Goal: Task Accomplishment & Management: Complete application form

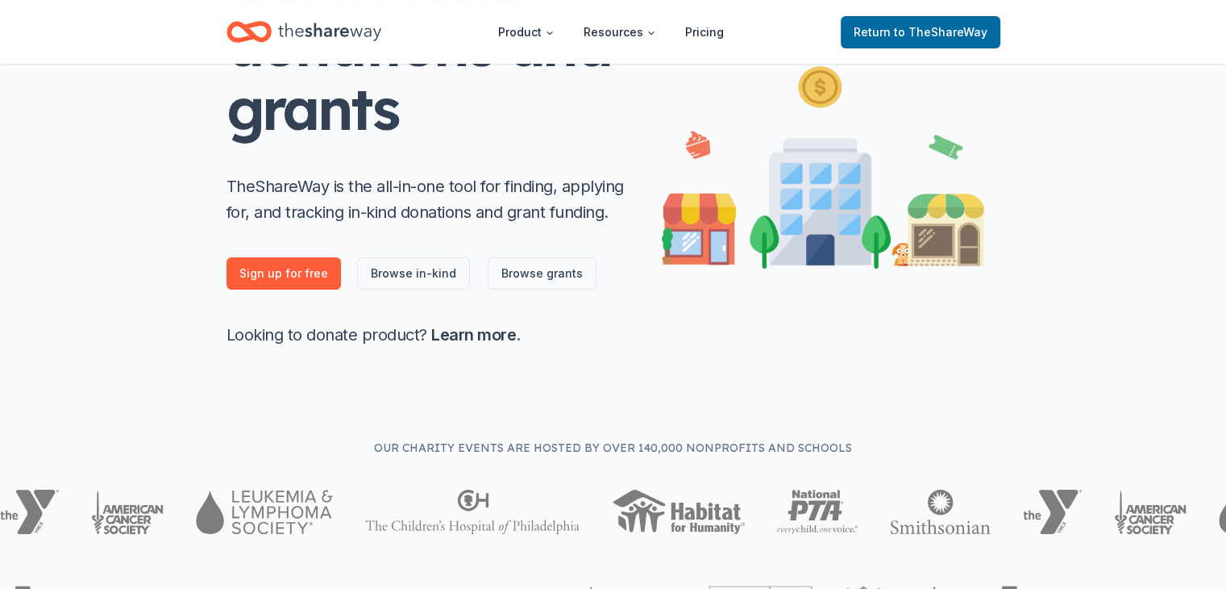
scroll to position [205, 0]
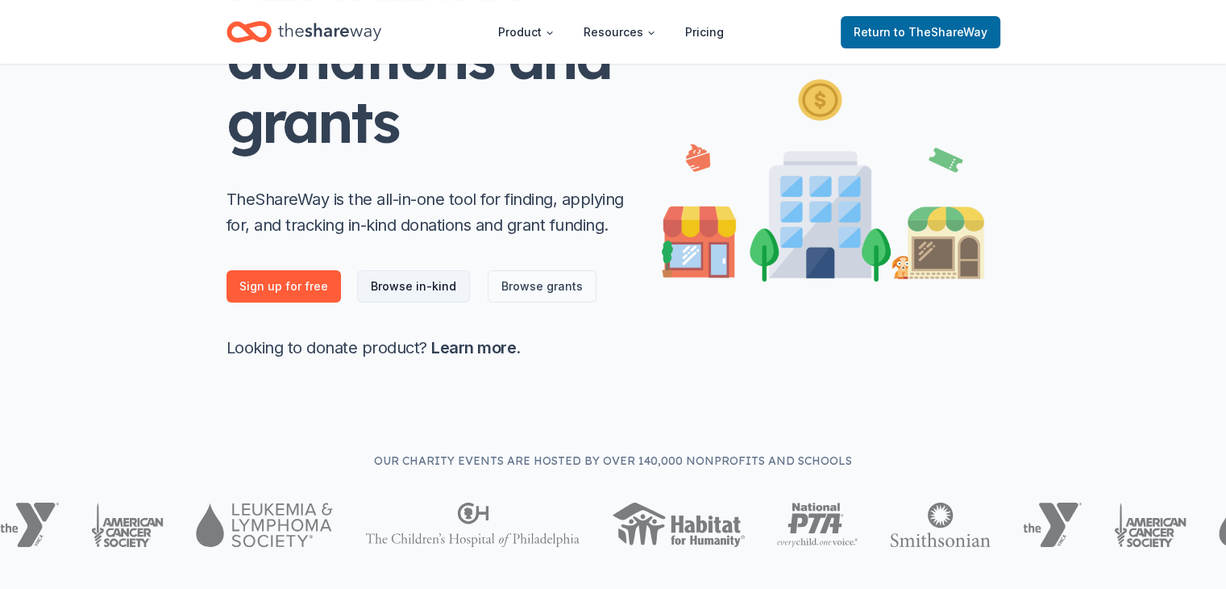
click at [413, 282] on link "Browse in-kind" at bounding box center [413, 286] width 113 height 32
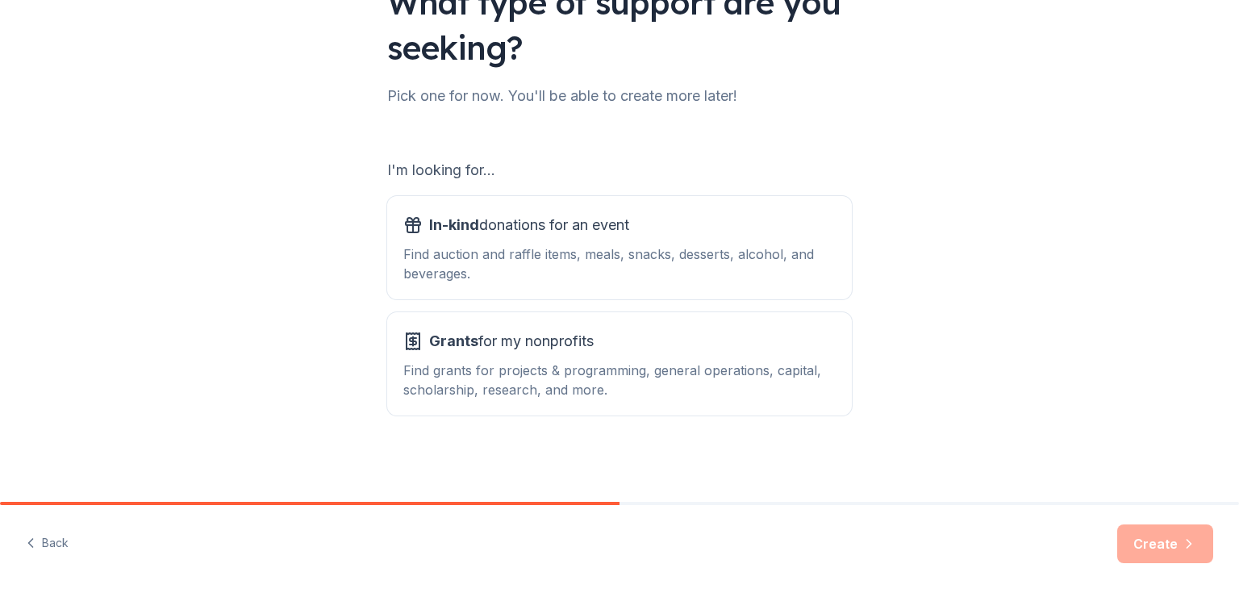
scroll to position [149, 0]
click at [681, 264] on div "Find auction and raffle items, meals, snacks, desserts, alcohol, and beverages." at bounding box center [619, 263] width 432 height 39
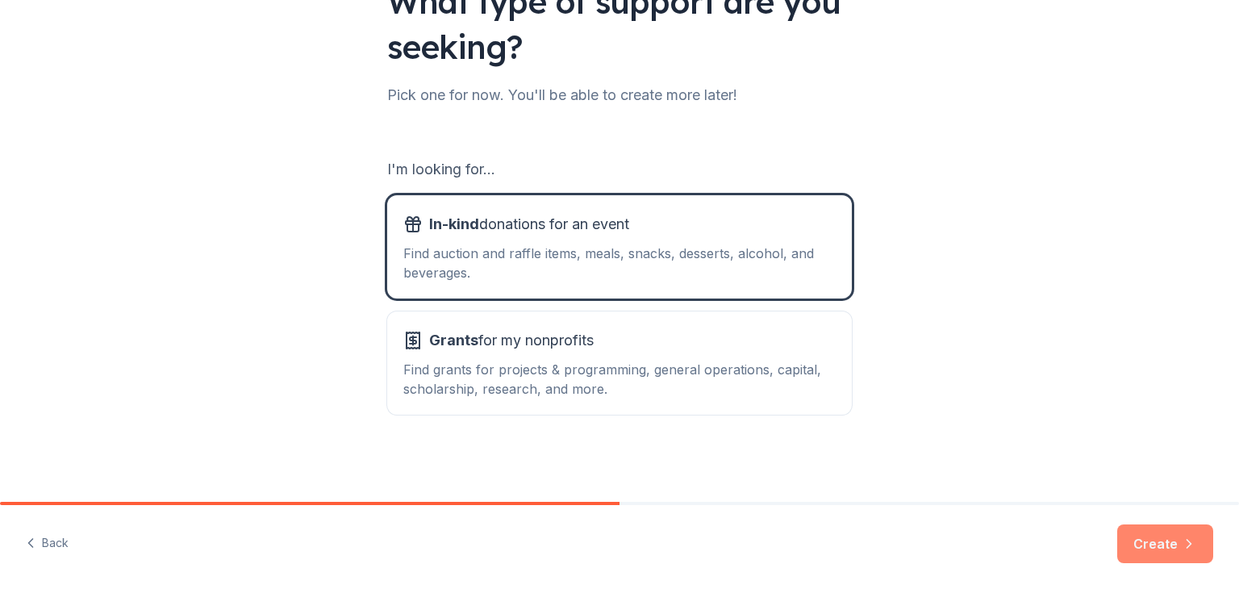
click at [1164, 559] on button "Create" at bounding box center [1165, 543] width 96 height 39
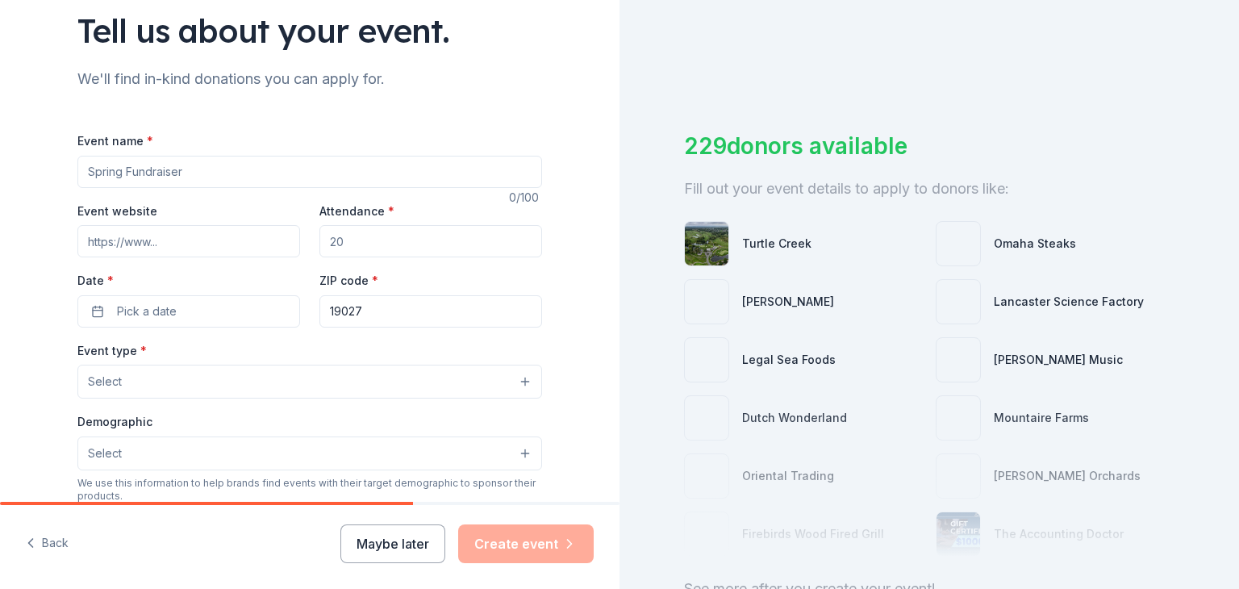
scroll to position [119, 0]
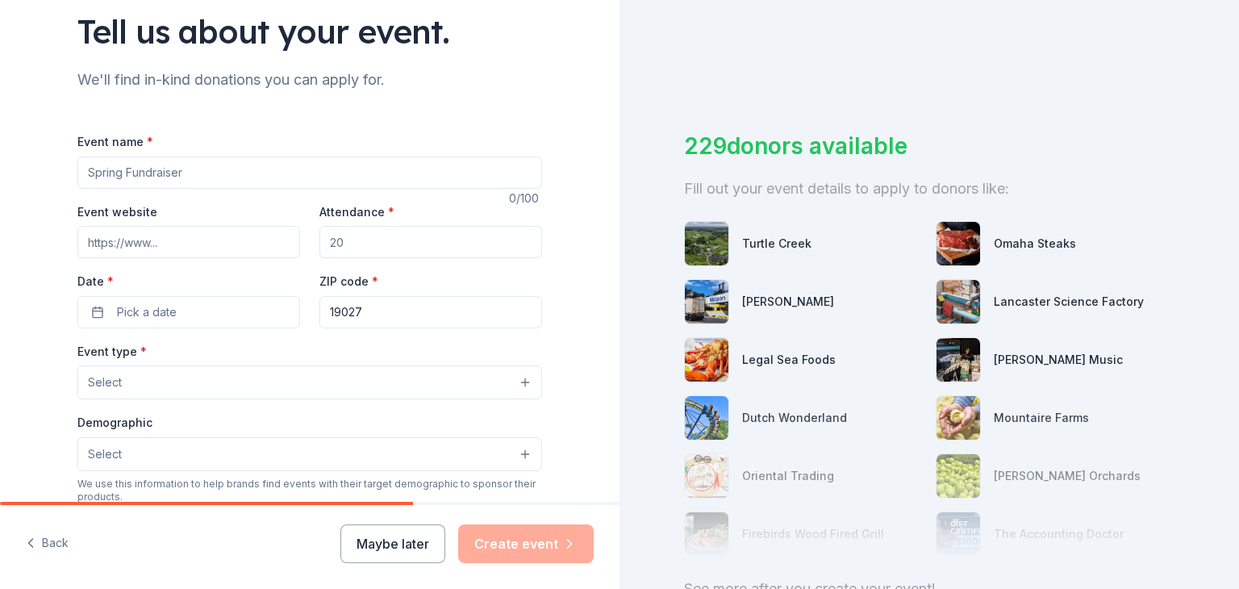
click at [394, 179] on input "Event name *" at bounding box center [309, 172] width 464 height 32
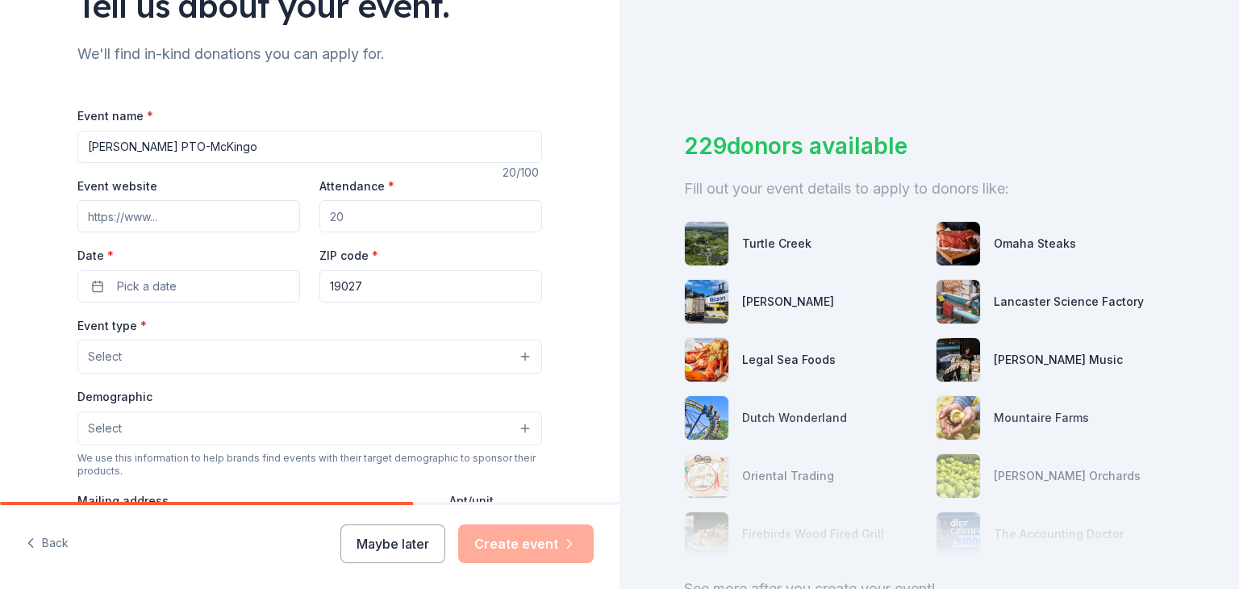
scroll to position [147, 0]
type input "[PERSON_NAME] PTO-McKingo"
click at [348, 217] on input "Attendance *" at bounding box center [430, 214] width 223 height 32
type input "450"
click at [152, 281] on span "Pick a date" at bounding box center [147, 284] width 60 height 19
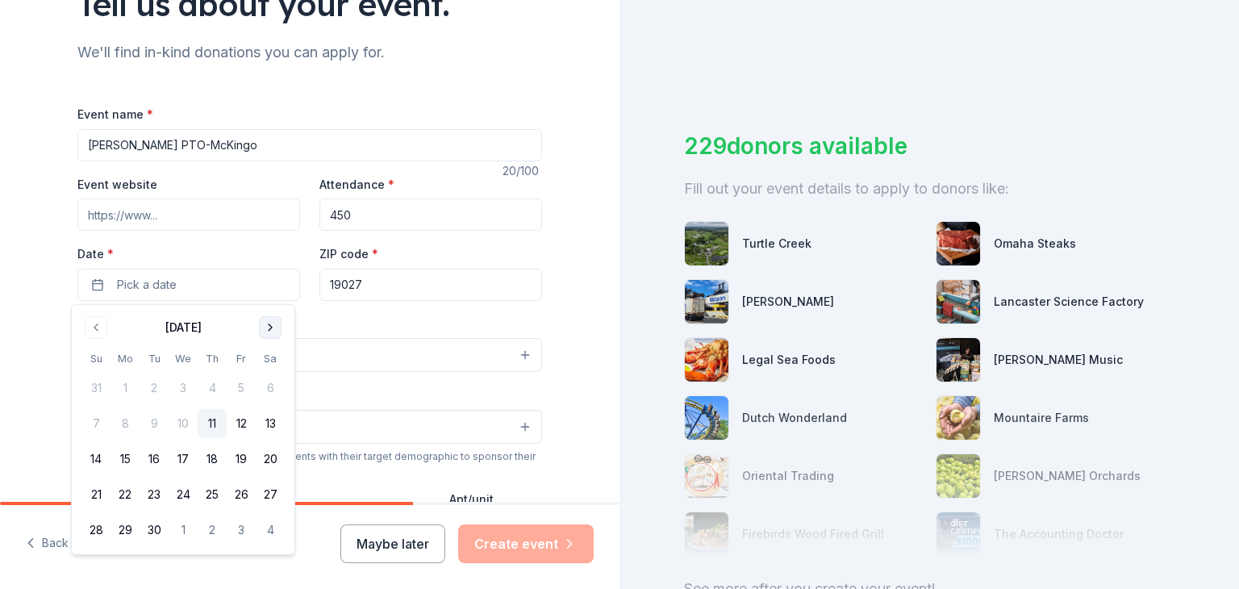
click at [275, 323] on button "Go to next month" at bounding box center [270, 327] width 23 height 23
click at [246, 455] on button "14" at bounding box center [241, 458] width 29 height 29
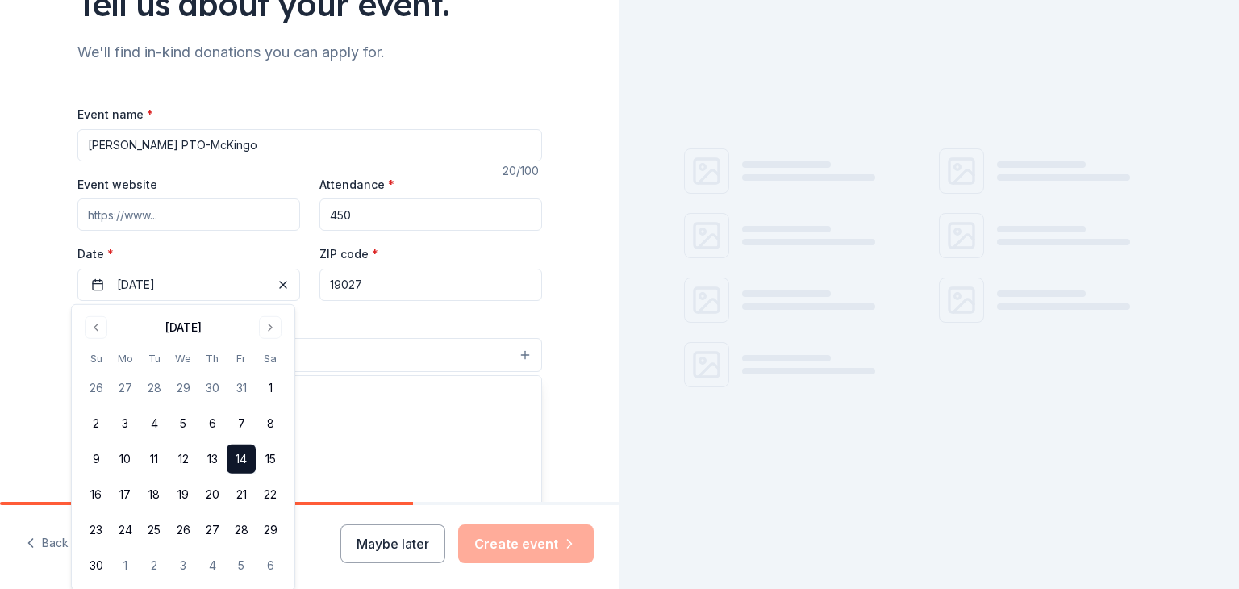
click at [353, 356] on button "Select" at bounding box center [309, 355] width 464 height 34
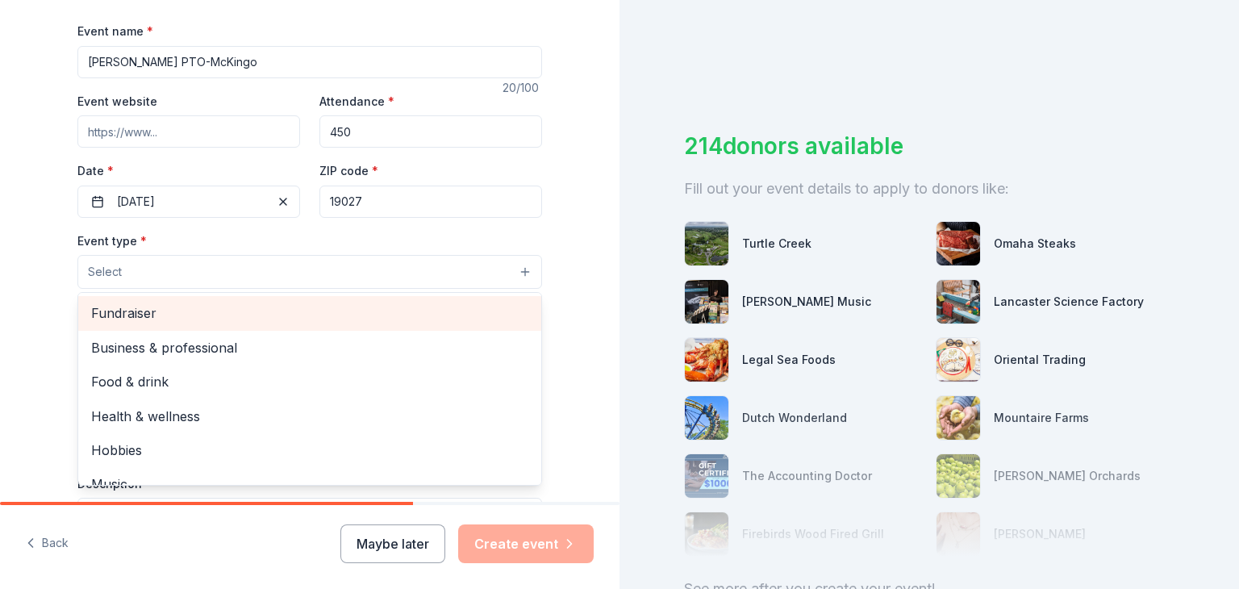
scroll to position [235, 0]
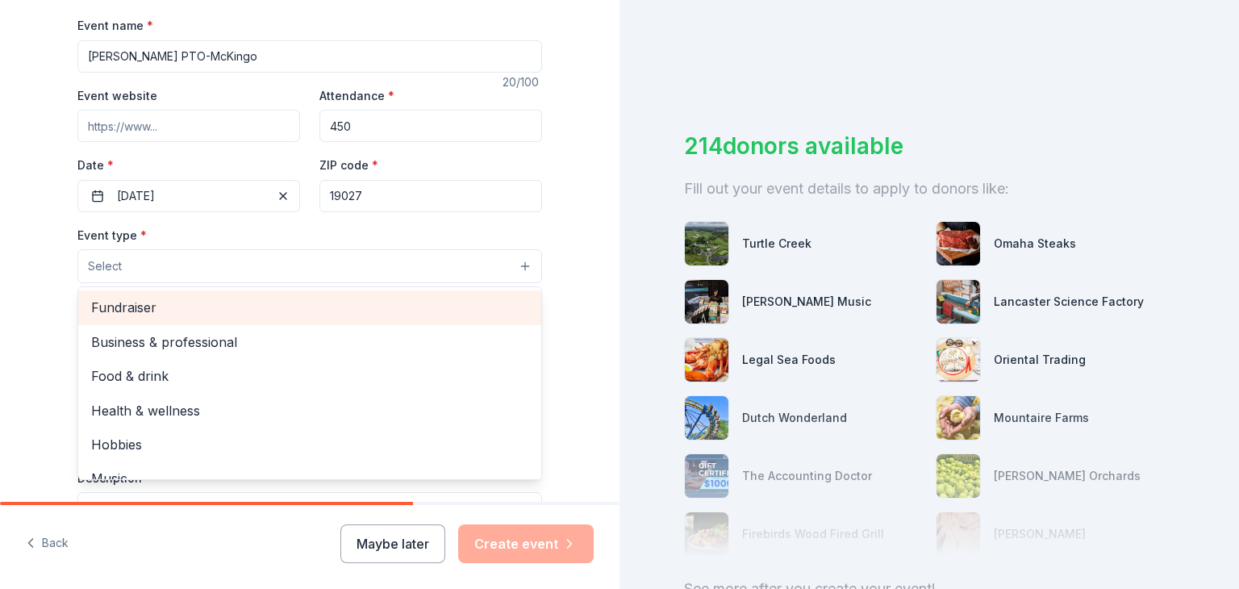
click at [348, 317] on span "Fundraiser" at bounding box center [309, 307] width 437 height 21
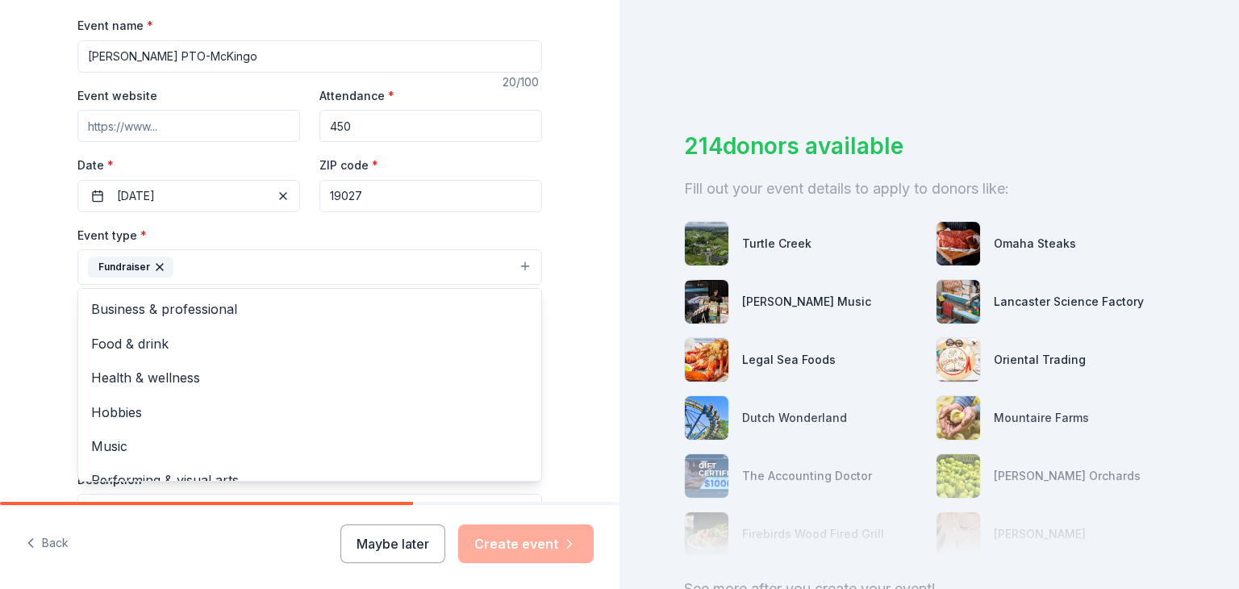
click at [575, 335] on div "Tell us about your event. We'll find in-kind donations you can apply for. Event…" at bounding box center [309, 302] width 619 height 1075
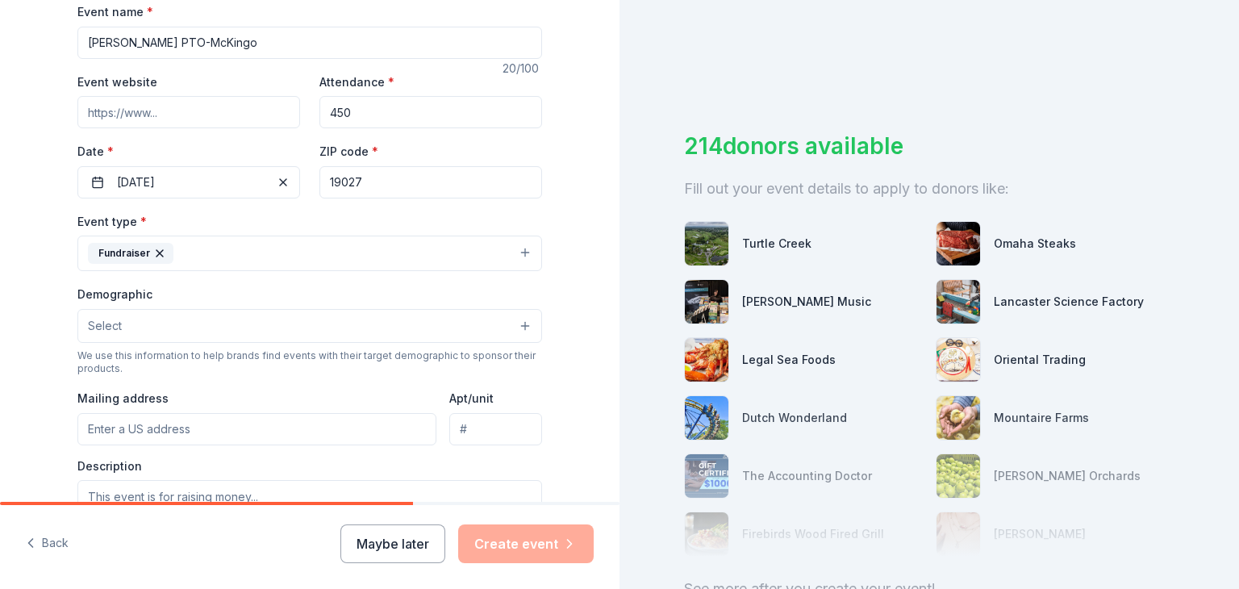
scroll to position [252, 0]
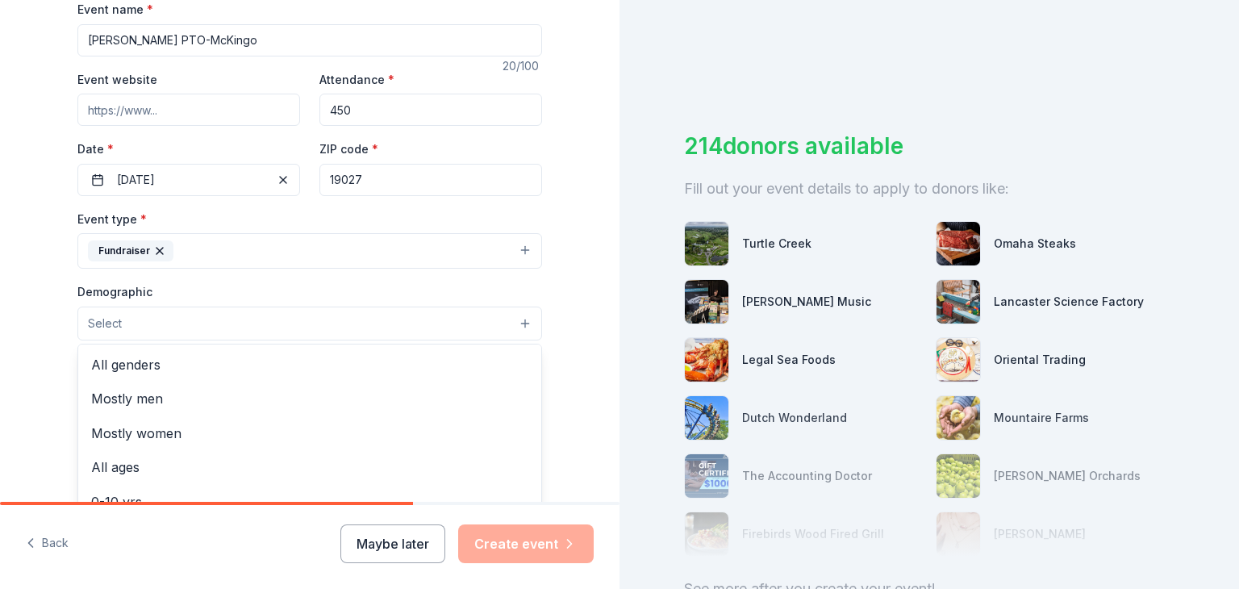
click at [516, 317] on button "Select" at bounding box center [309, 323] width 464 height 34
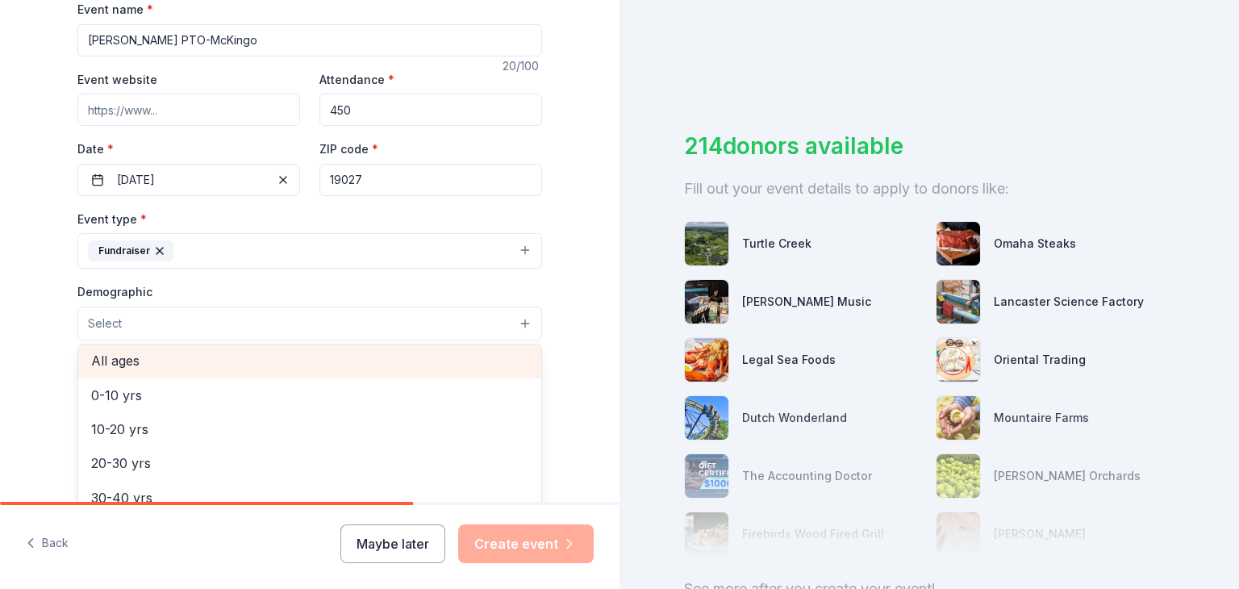
scroll to position [106, 0]
click at [468, 369] on span "All ages" at bounding box center [309, 361] width 437 height 21
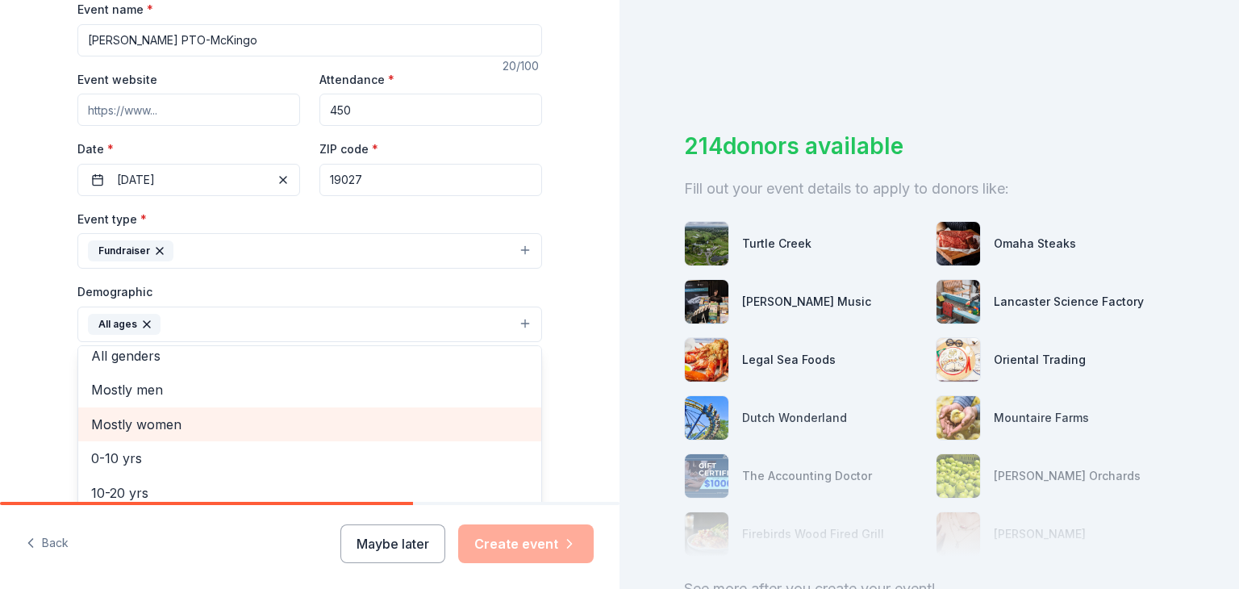
scroll to position [0, 0]
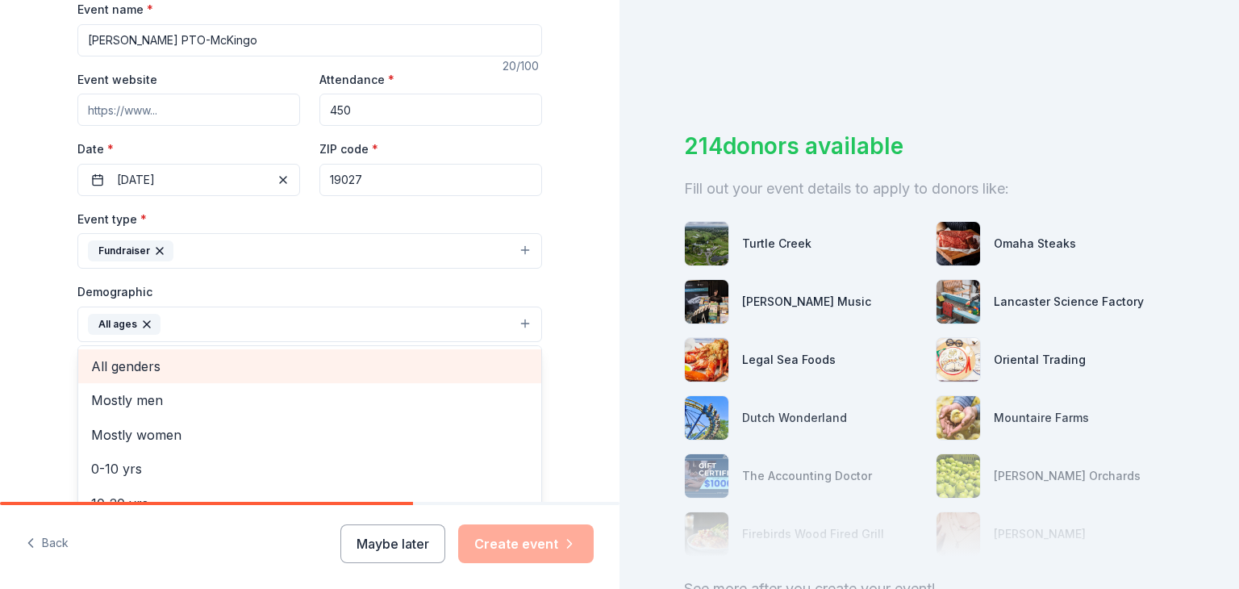
click at [432, 356] on span "All genders" at bounding box center [309, 366] width 437 height 21
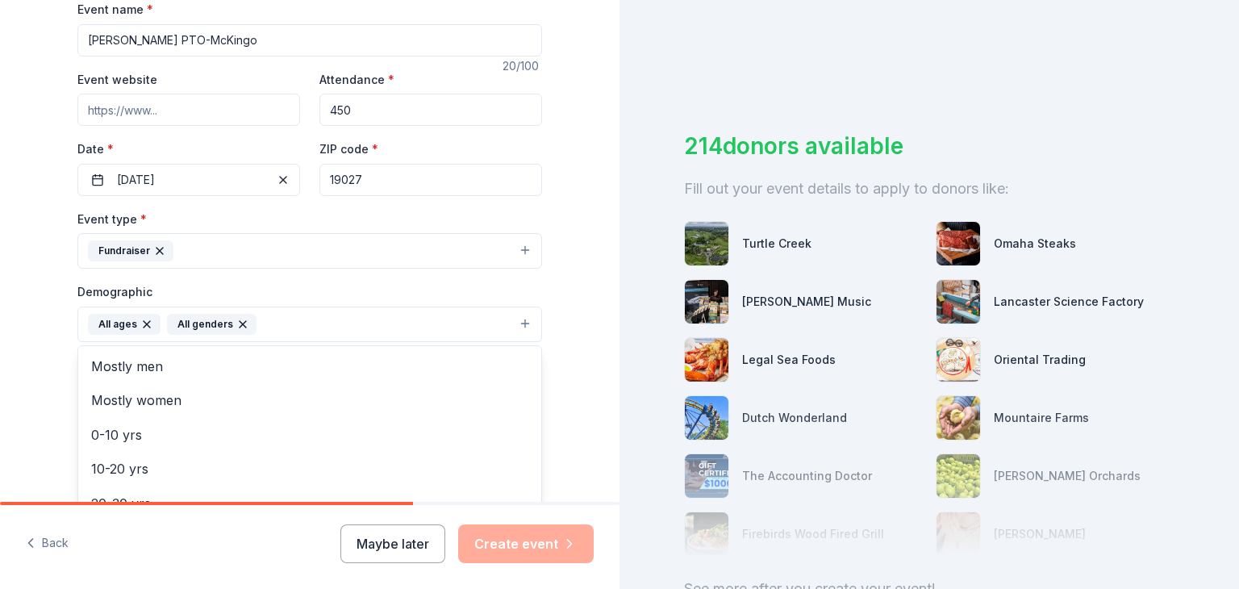
click at [587, 371] on div "Tell us about your event. We'll find in-kind donations you can apply for. Event…" at bounding box center [309, 286] width 619 height 1076
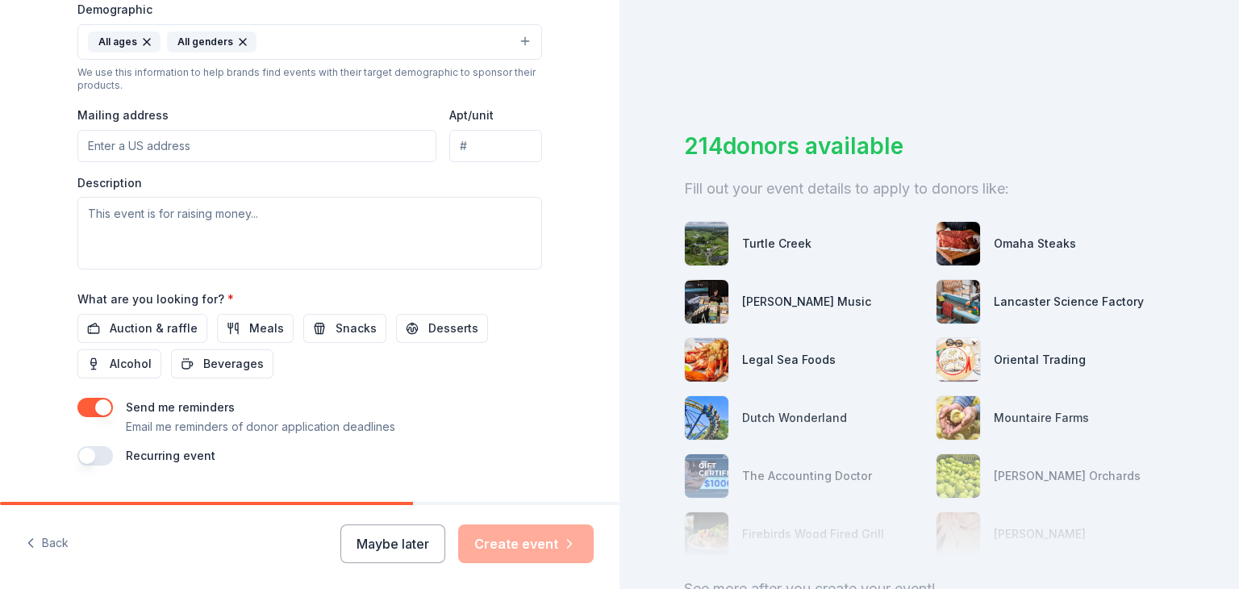
scroll to position [535, 0]
click at [168, 328] on span "Auction & raffle" at bounding box center [154, 326] width 88 height 19
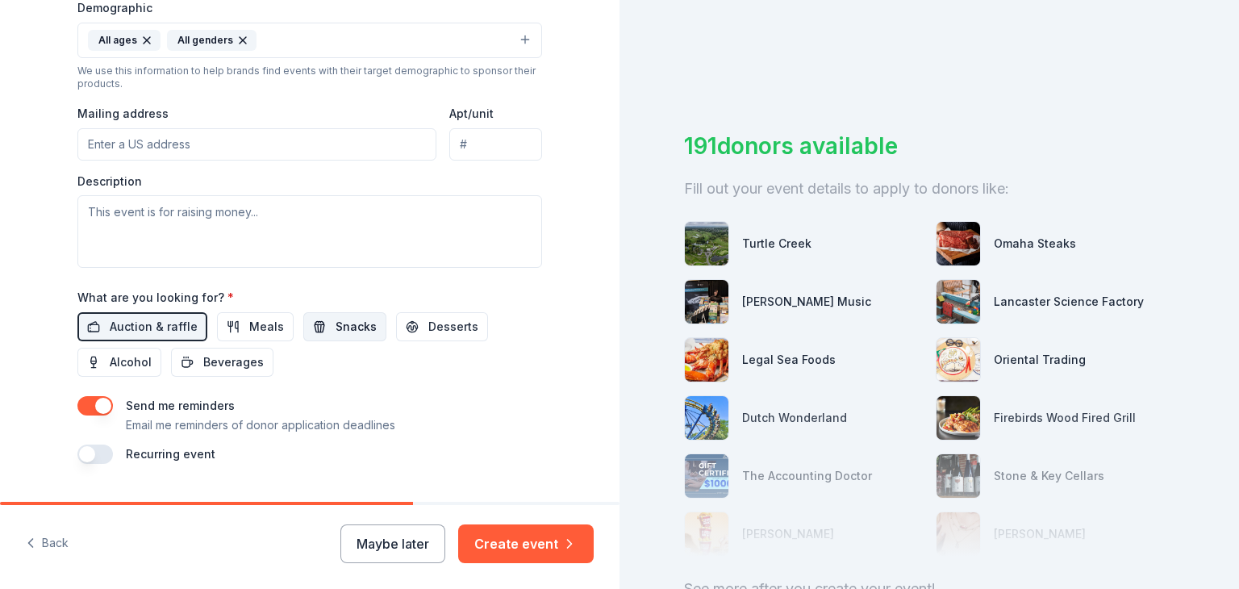
click at [317, 334] on button "Snacks" at bounding box center [344, 326] width 83 height 29
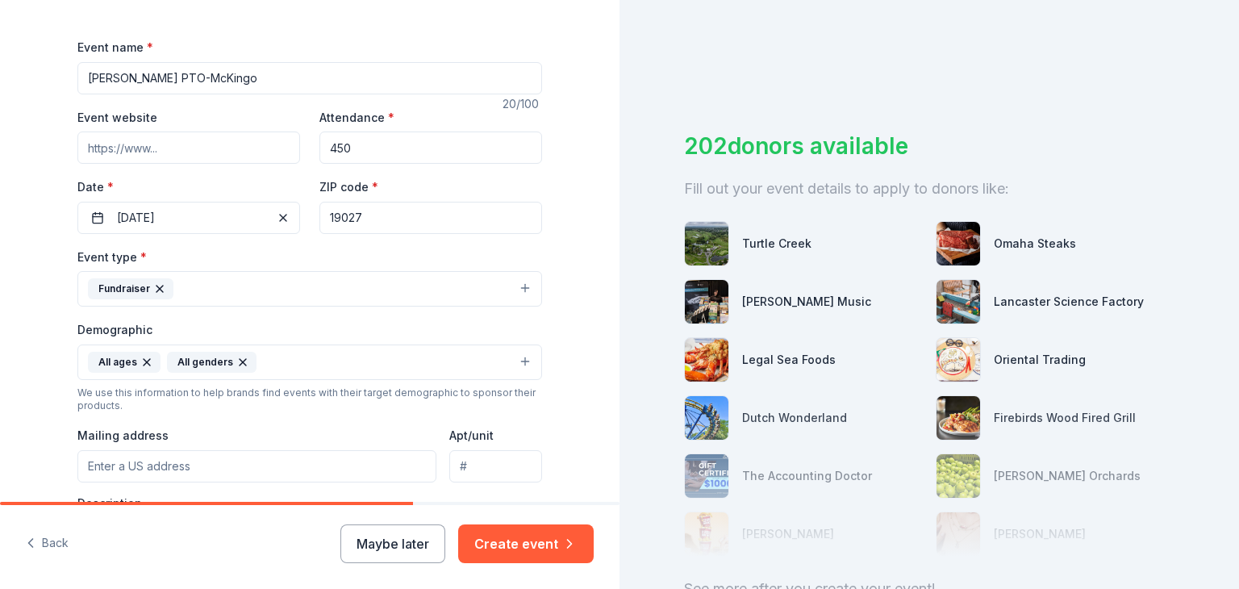
scroll to position [207, 0]
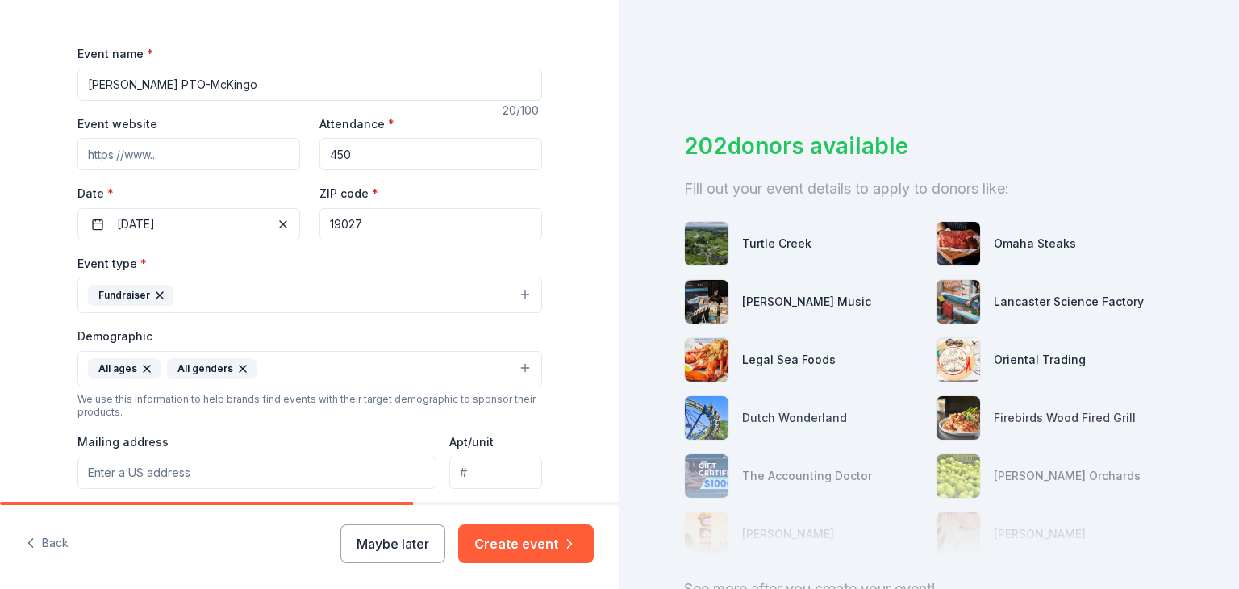
click at [206, 161] on input "Event website" at bounding box center [188, 154] width 223 height 32
click at [118, 148] on input "Event website" at bounding box center [188, 154] width 223 height 32
paste input "https://www.mckinleypto.org/"
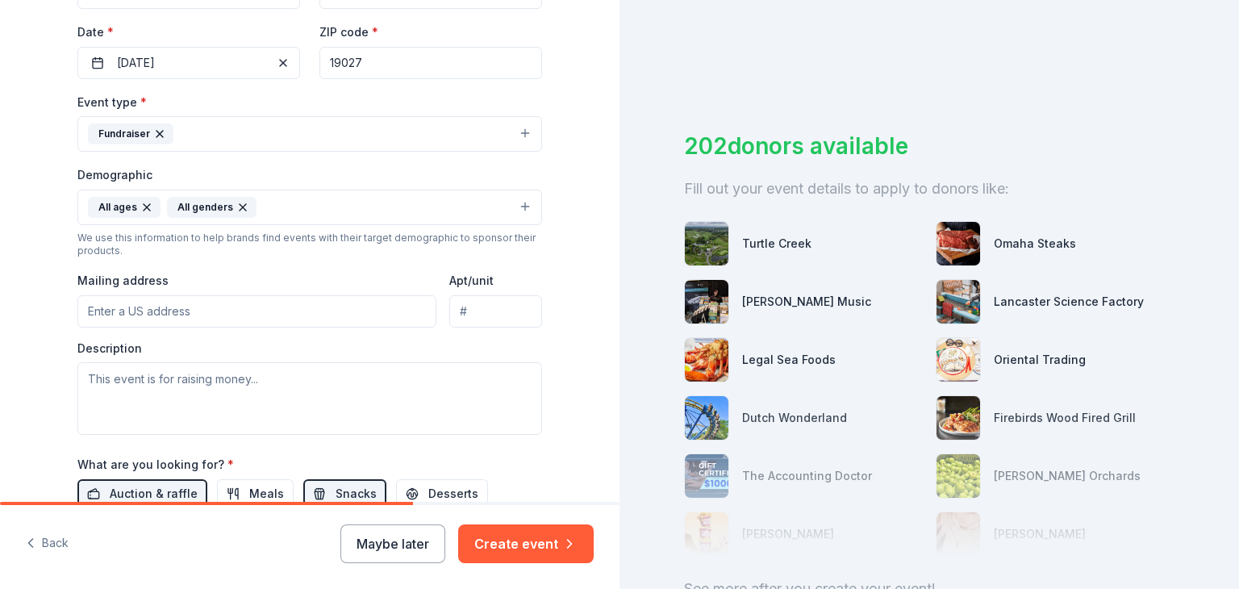
scroll to position [379, 0]
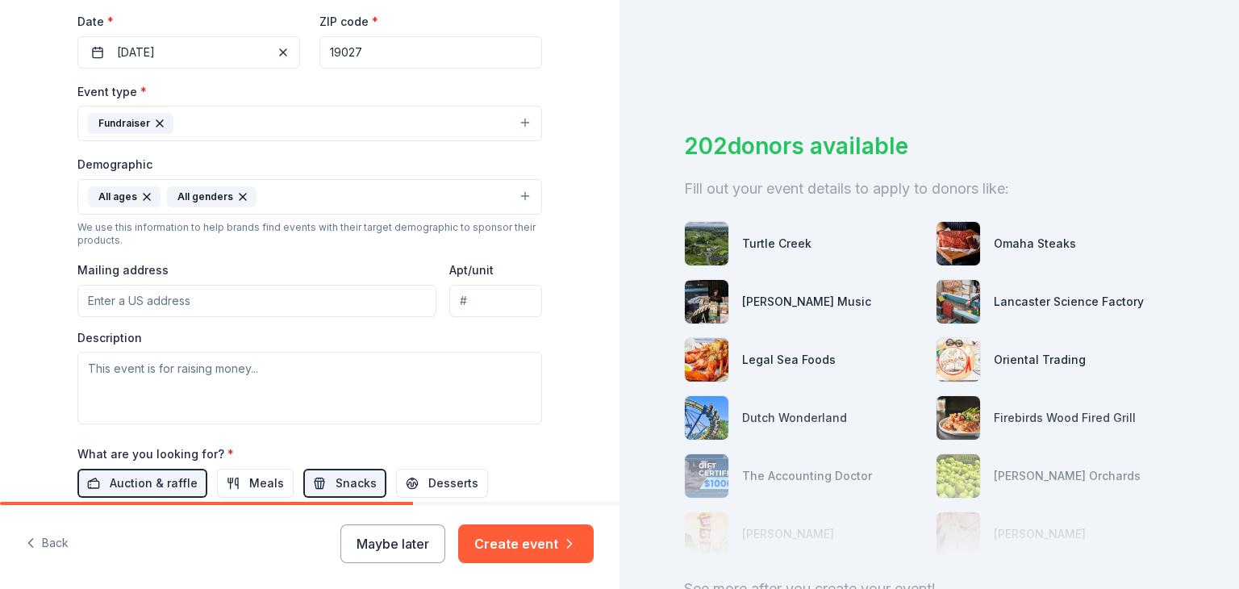
type input "https://www.mckinleypto.org/"
click at [168, 289] on input "Mailing address" at bounding box center [256, 301] width 359 height 32
type input "370 Cedar Road, Elkins Park, PA, 19027"
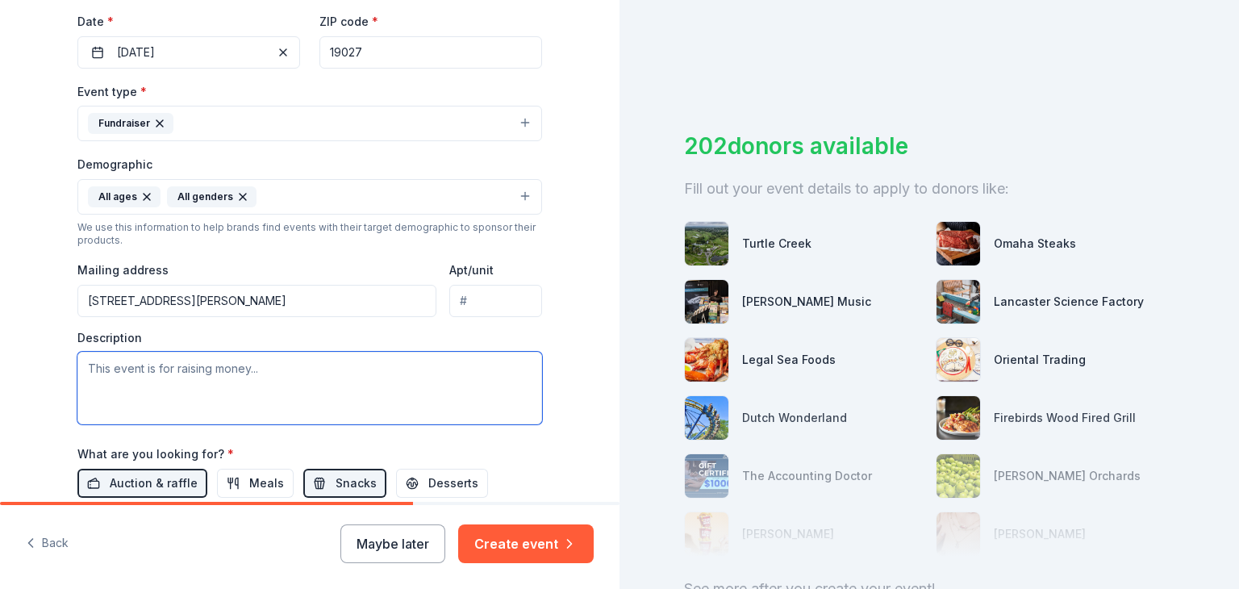
click at [173, 382] on textarea at bounding box center [309, 388] width 464 height 73
paste textarea "To Whom It May Concern, I am writing on behalf of the [PERSON_NAME][GEOGRAPHIC_…"
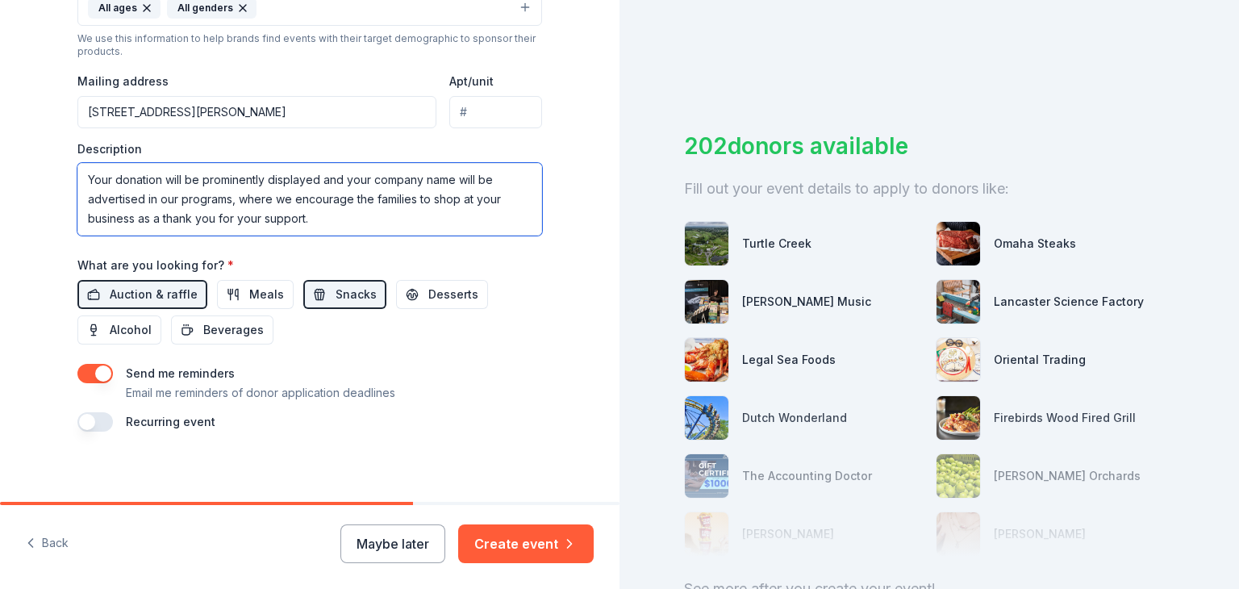
scroll to position [567, 0]
type textarea "To Whom It May Concern, I am writing on behalf of the [PERSON_NAME][GEOGRAPHIC_…"
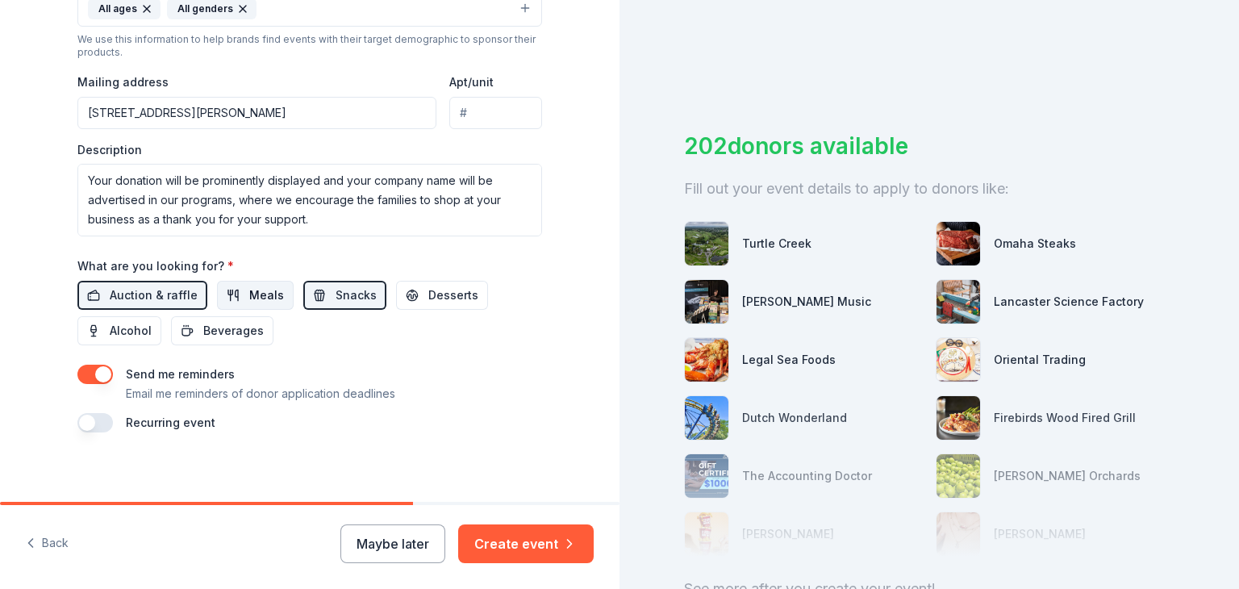
click at [252, 301] on span "Meals" at bounding box center [266, 294] width 35 height 19
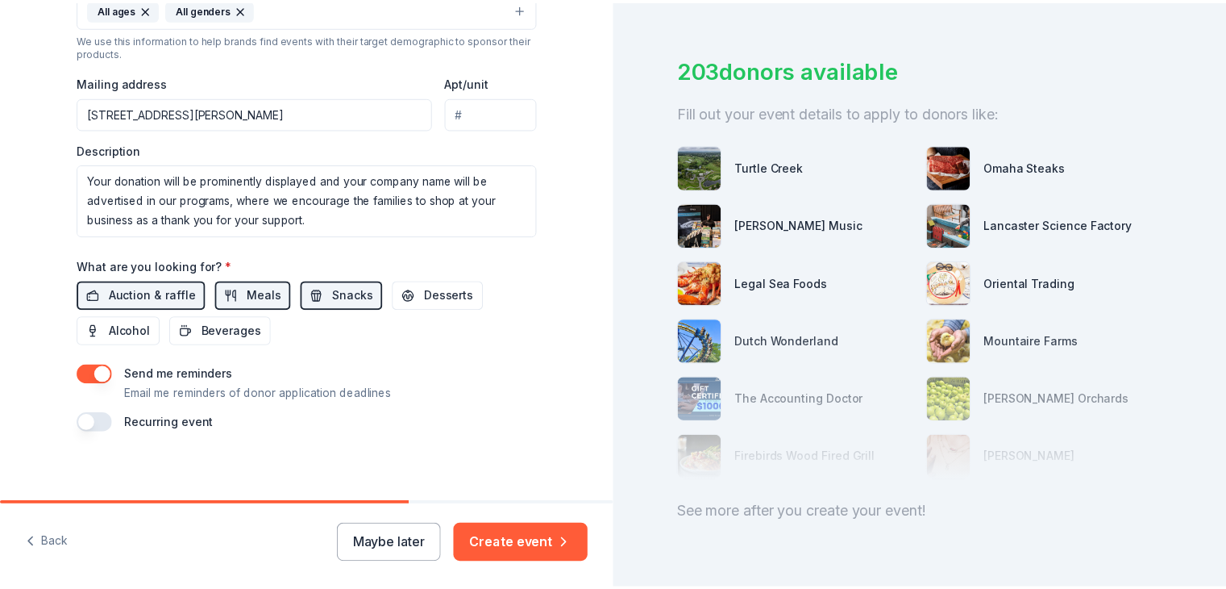
scroll to position [74, 0]
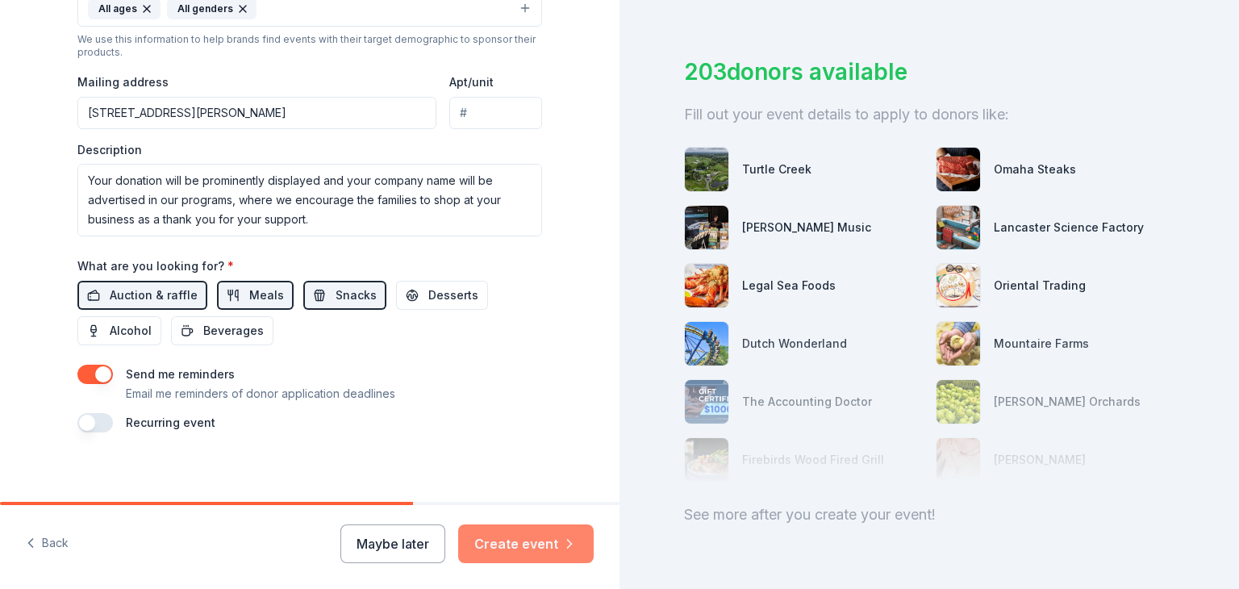
click at [564, 536] on icon "button" at bounding box center [569, 543] width 16 height 16
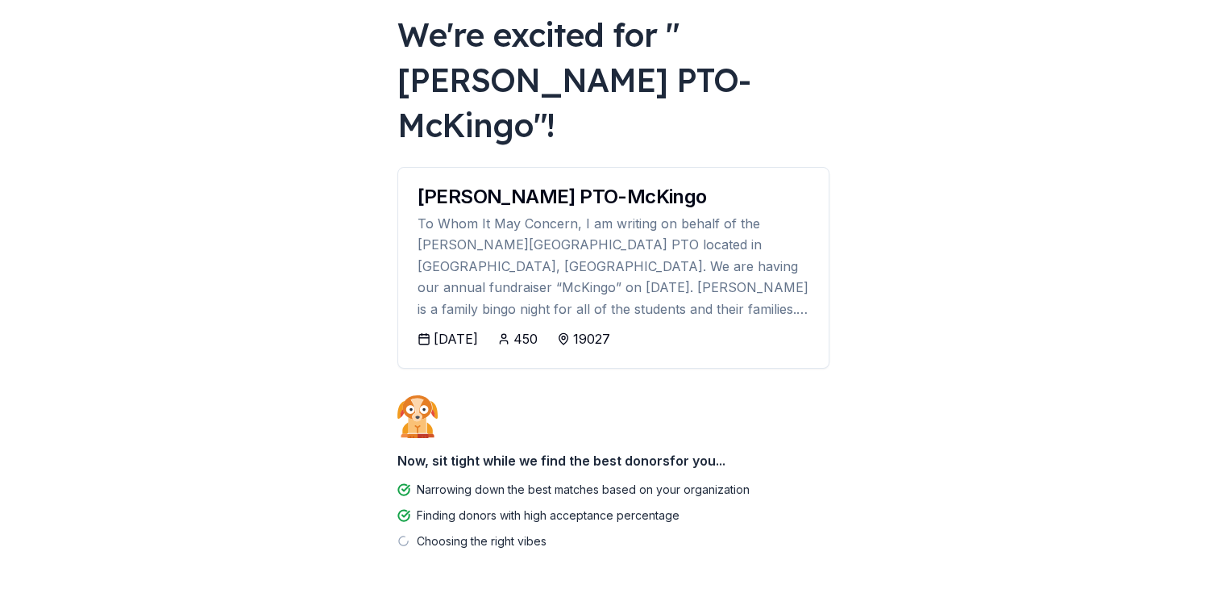
scroll to position [114, 0]
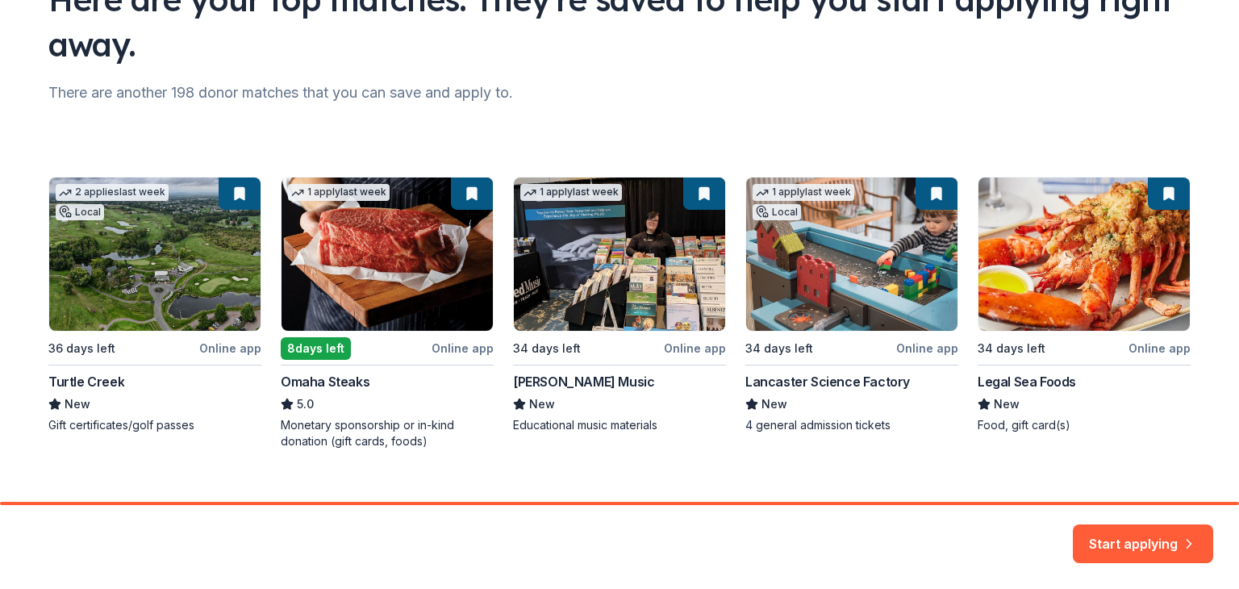
scroll to position [177, 0]
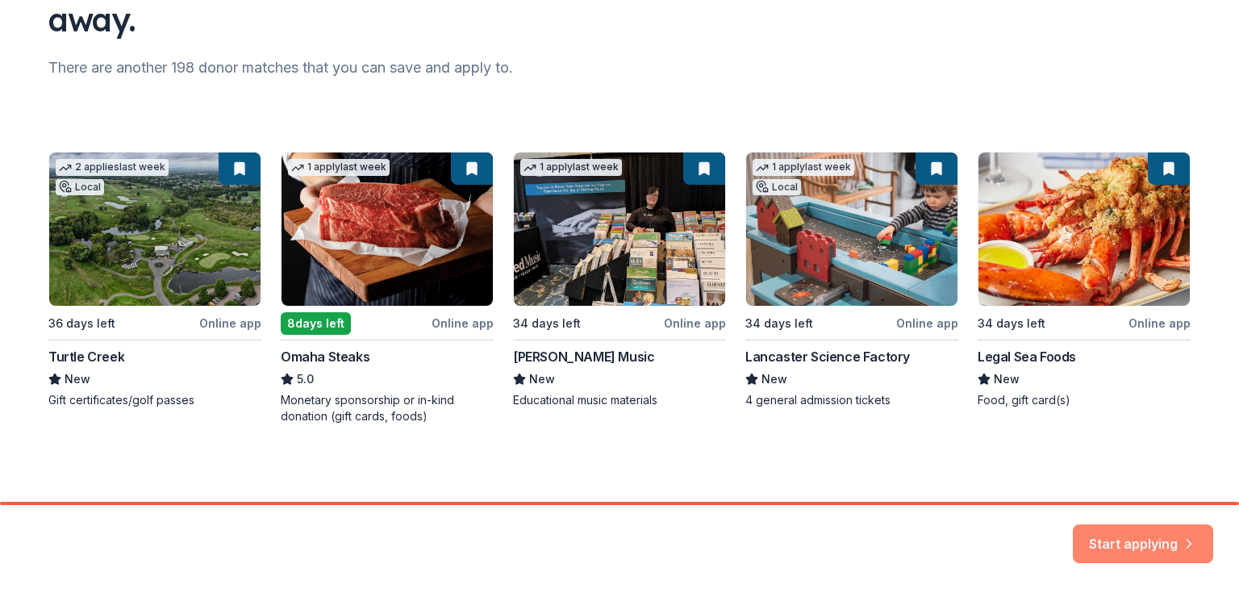
click at [1152, 528] on button "Start applying" at bounding box center [1142, 533] width 140 height 39
click at [1147, 533] on div "Start applying" at bounding box center [1142, 543] width 140 height 39
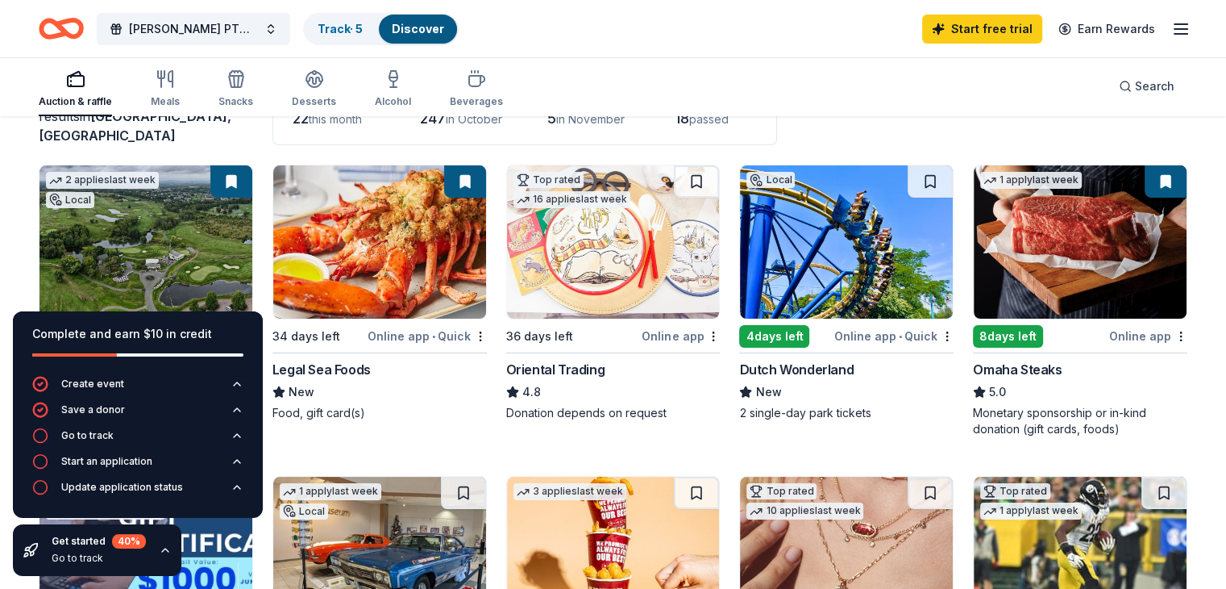
scroll to position [135, 0]
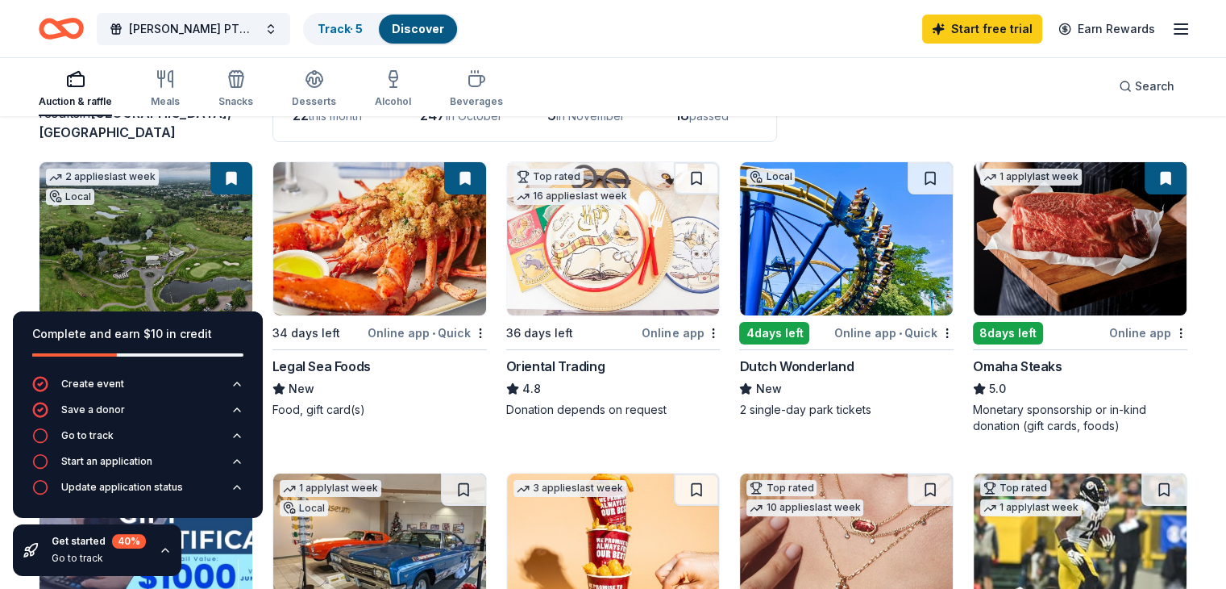
click at [848, 331] on div "Online app • Quick" at bounding box center [894, 333] width 119 height 20
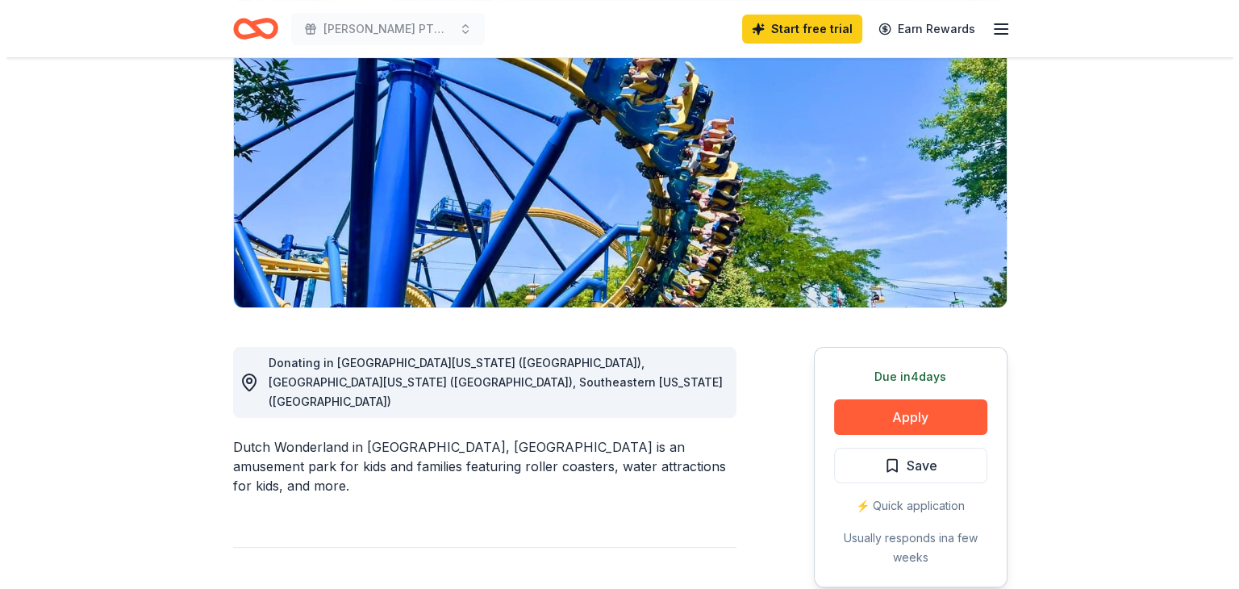
scroll to position [184, 0]
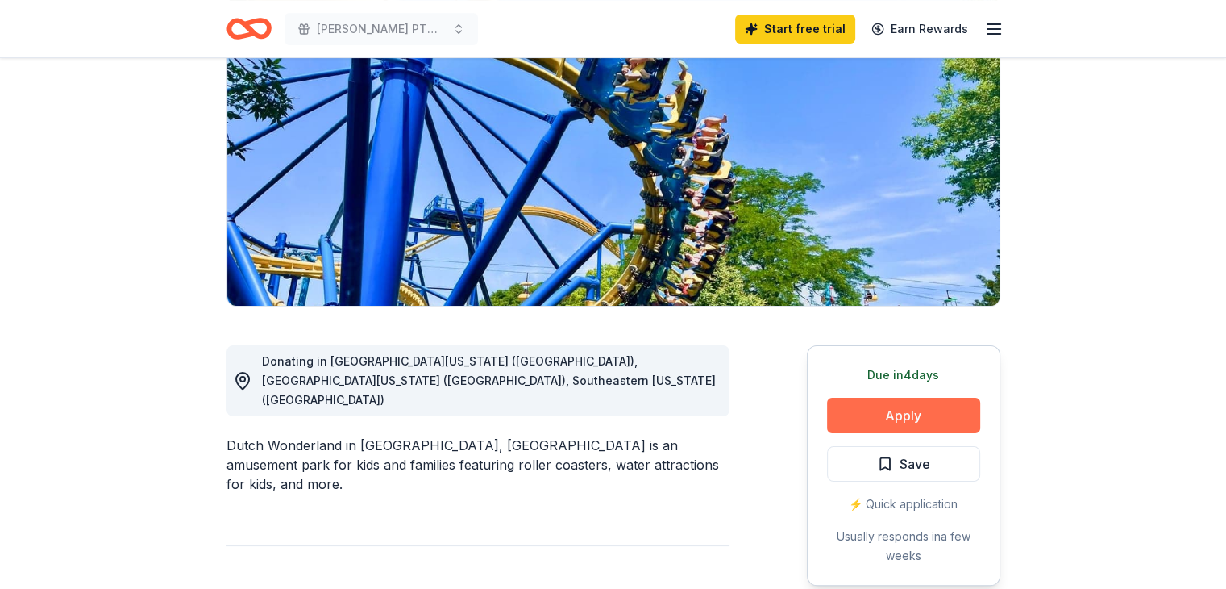
click at [914, 420] on button "Apply" at bounding box center [903, 415] width 153 height 35
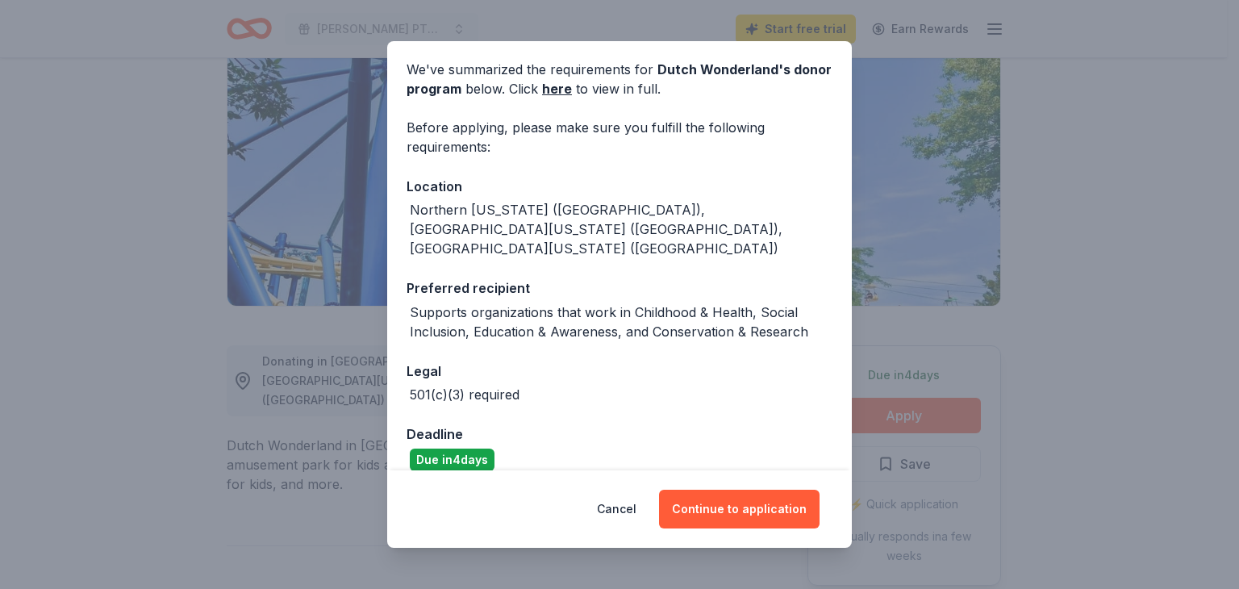
scroll to position [0, 0]
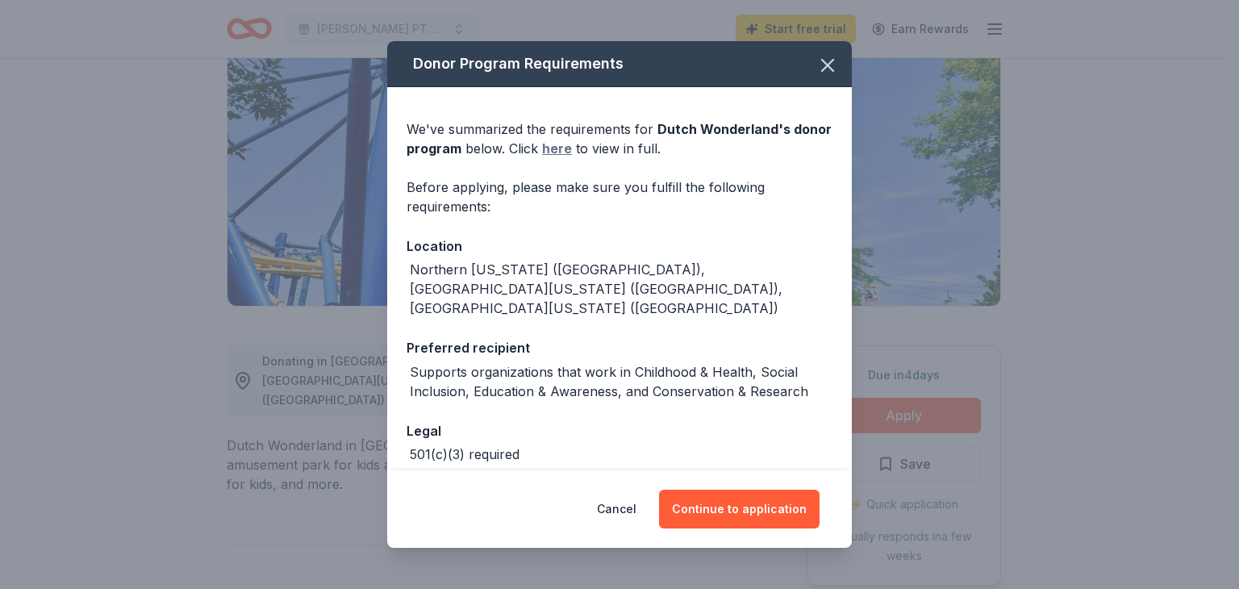
click at [572, 144] on link "here" at bounding box center [557, 148] width 30 height 19
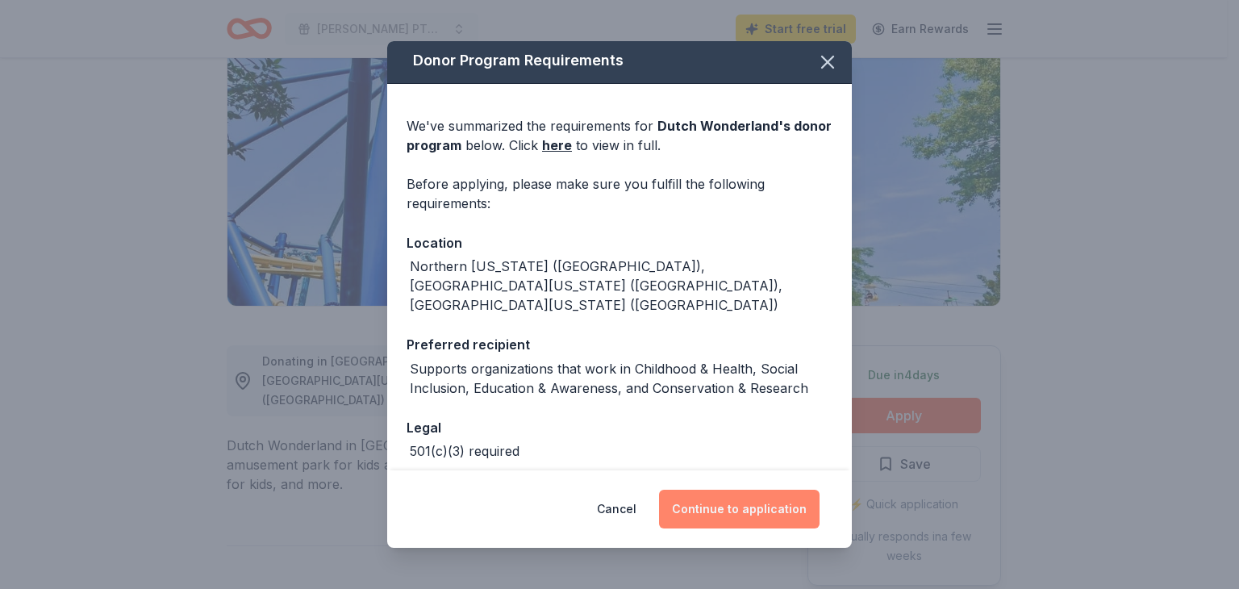
click at [742, 503] on button "Continue to application" at bounding box center [739, 508] width 160 height 39
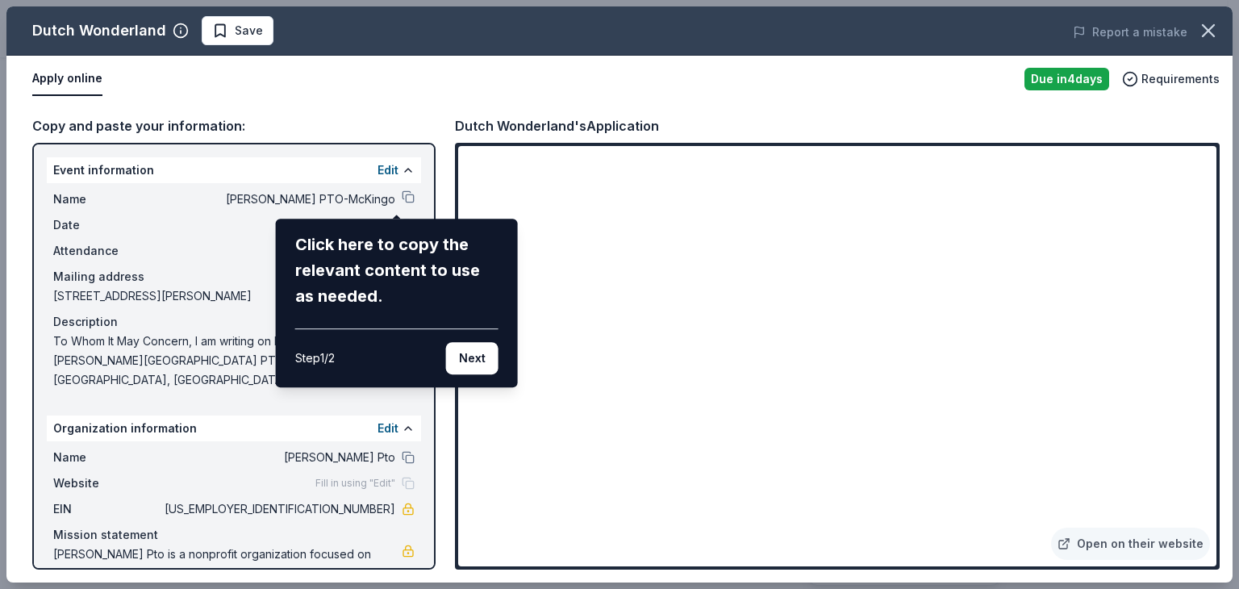
click at [1187, 155] on div "Dutch Wonderland Save Report a mistake Apply online Due [DATE] Requirements Cop…" at bounding box center [619, 294] width 1226 height 576
click at [1182, 155] on div "Dutch Wonderland Save Report a mistake Apply online Due [DATE] Requirements Cop…" at bounding box center [619, 294] width 1226 height 576
click at [474, 356] on button "Next" at bounding box center [472, 358] width 52 height 32
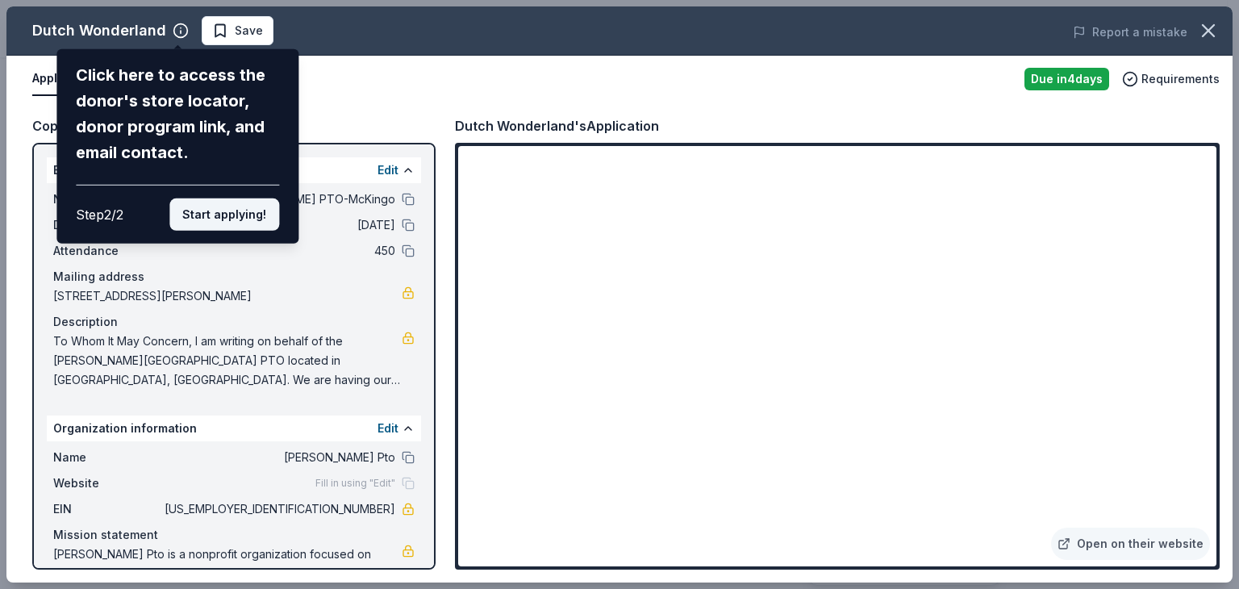
click at [210, 210] on button "Start applying!" at bounding box center [224, 214] width 110 height 32
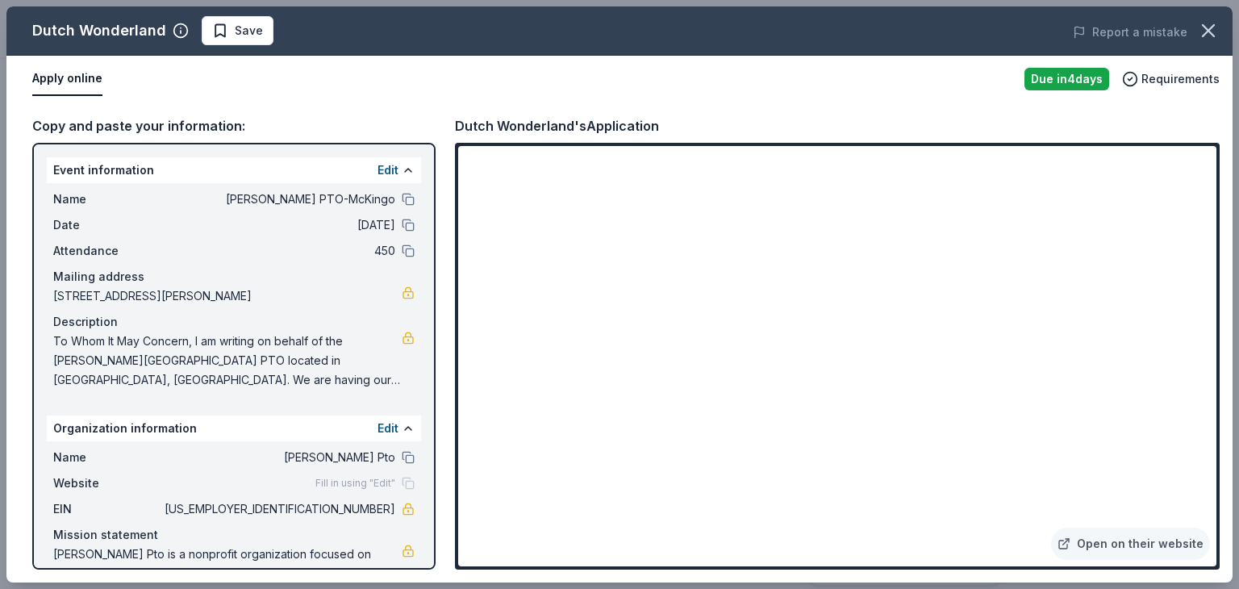
drag, startPoint x: 431, startPoint y: 419, endPoint x: 426, endPoint y: 497, distance: 77.6
click at [426, 497] on div "Dutch Wonderland Save Report a mistake Apply online Due [DATE] Requirements Cop…" at bounding box center [619, 294] width 1226 height 576
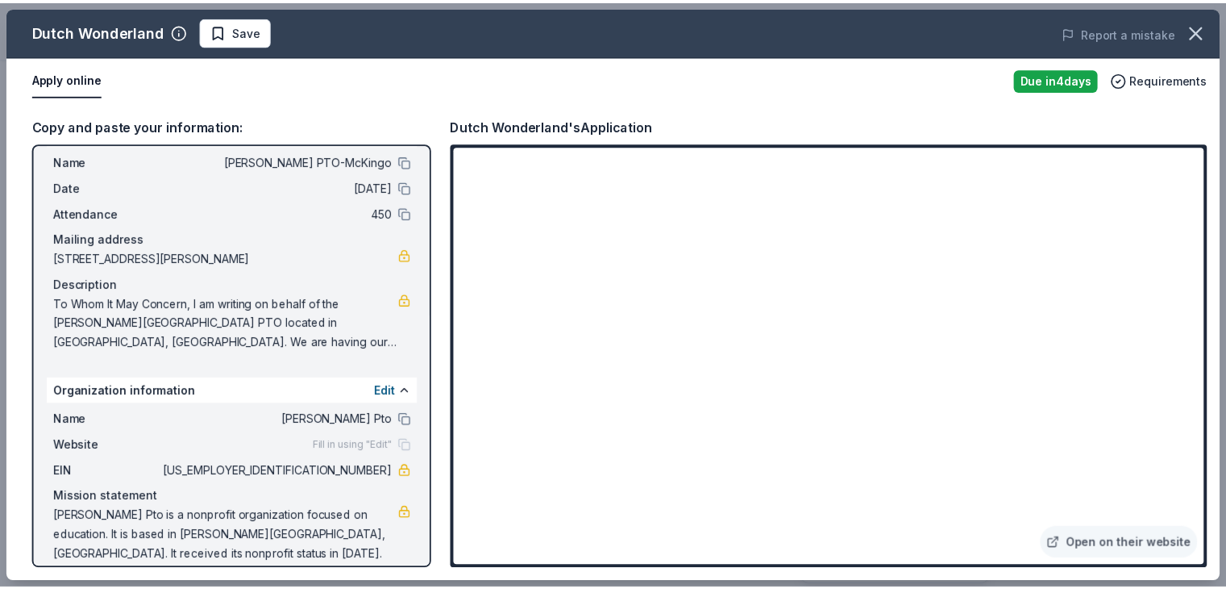
scroll to position [53, 0]
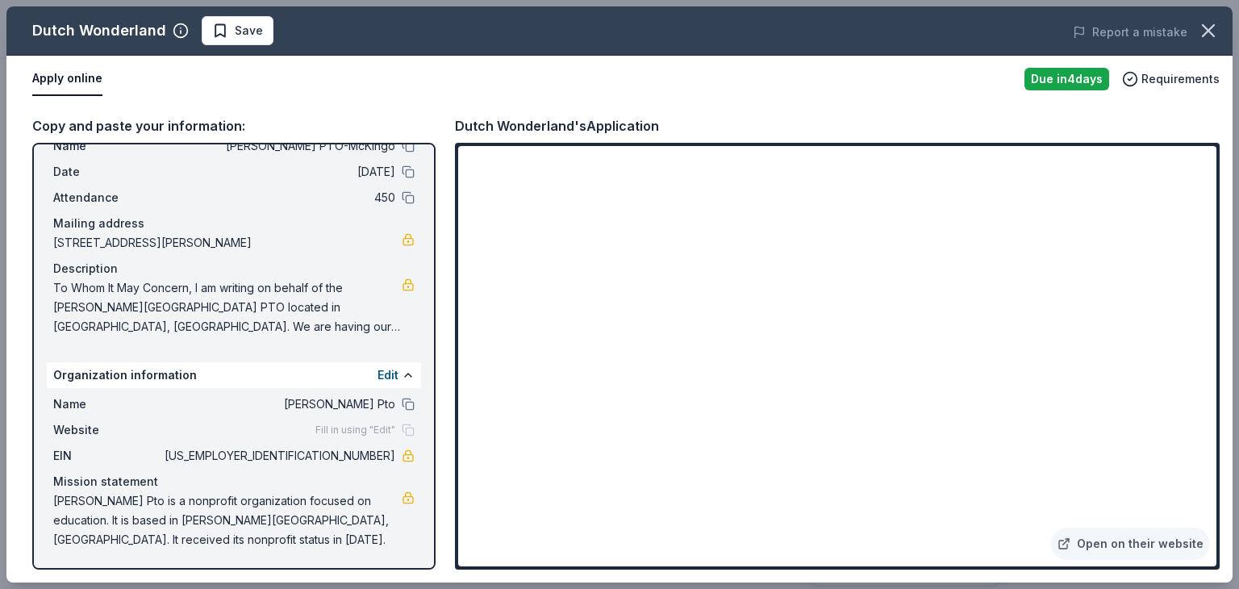
click at [77, 79] on button "Apply online" at bounding box center [67, 79] width 70 height 34
click at [1211, 25] on icon "button" at bounding box center [1208, 30] width 23 height 23
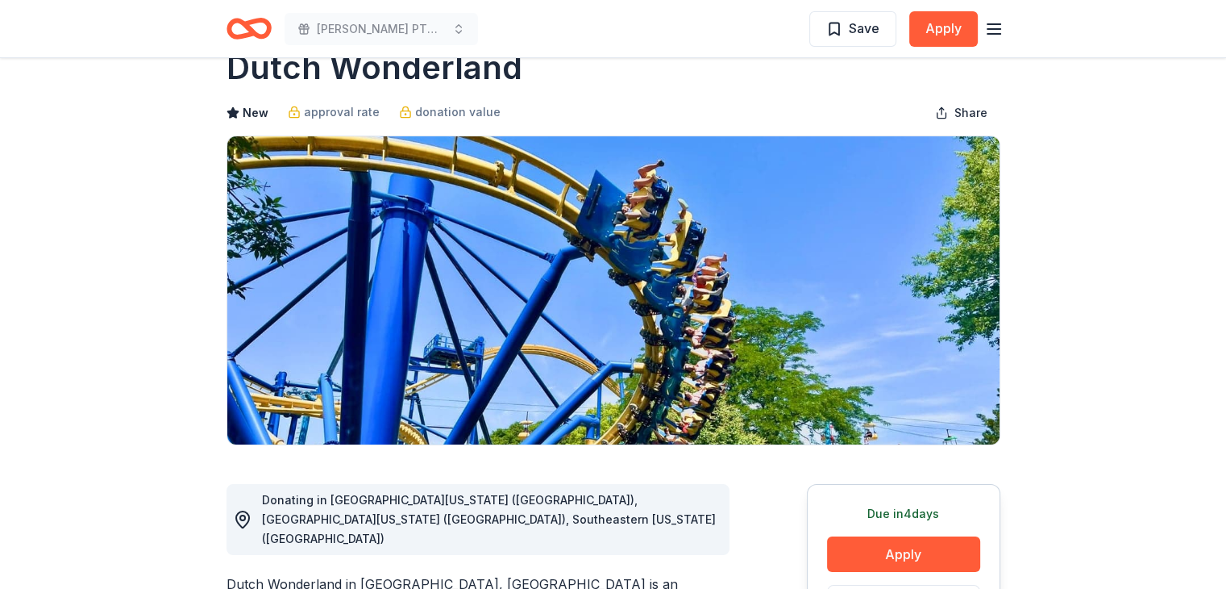
scroll to position [0, 0]
